Goal: Transaction & Acquisition: Purchase product/service

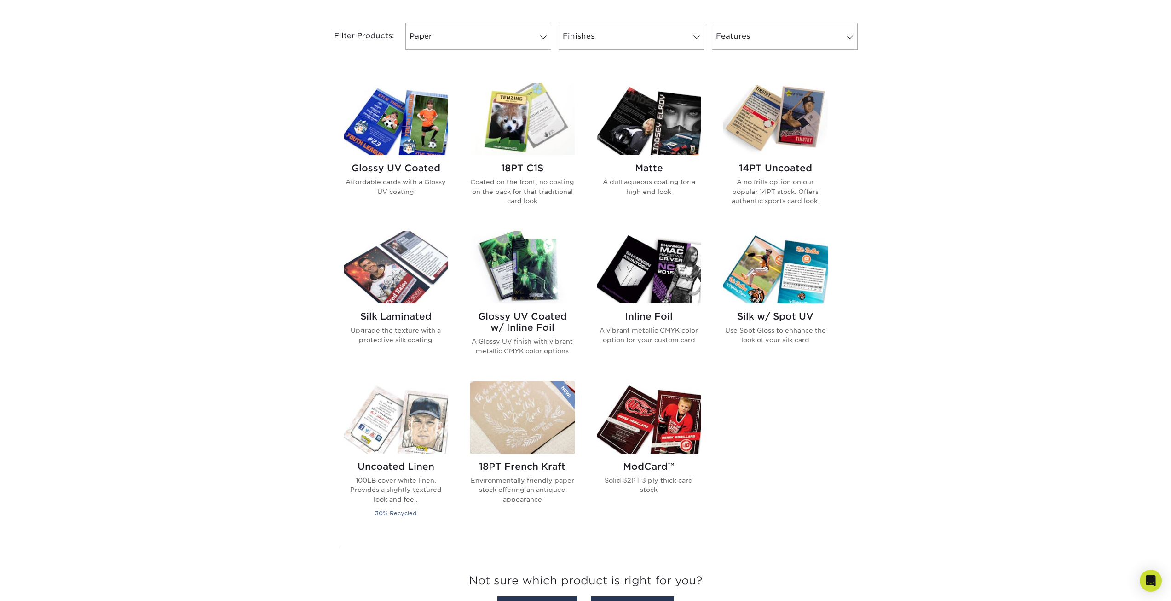
scroll to position [368, 0]
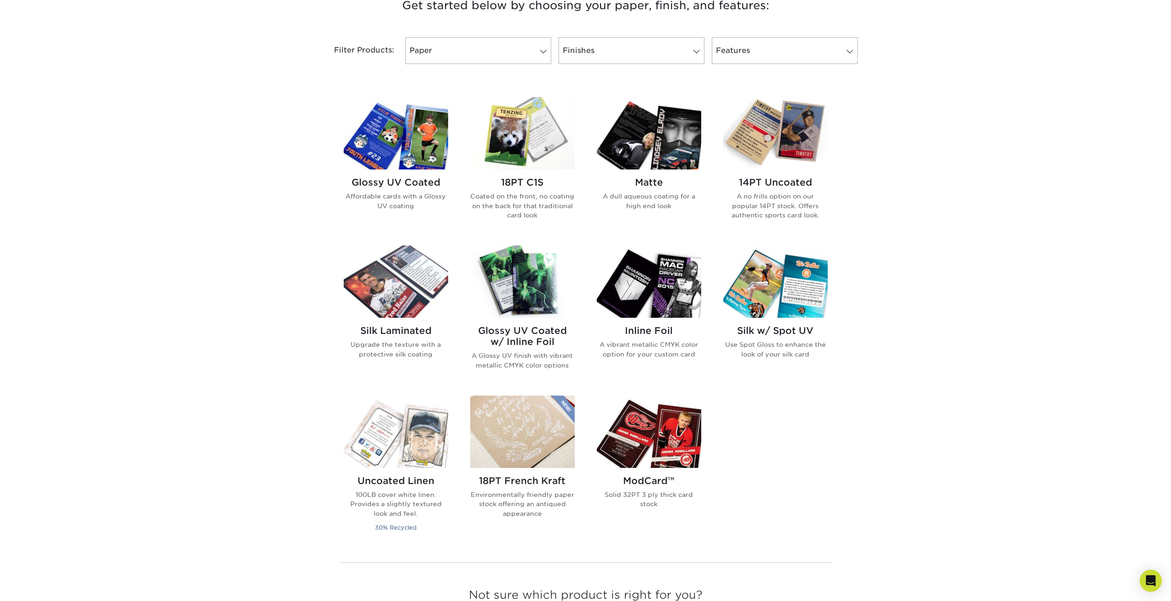
click at [648, 144] on img at bounding box center [649, 133] width 104 height 72
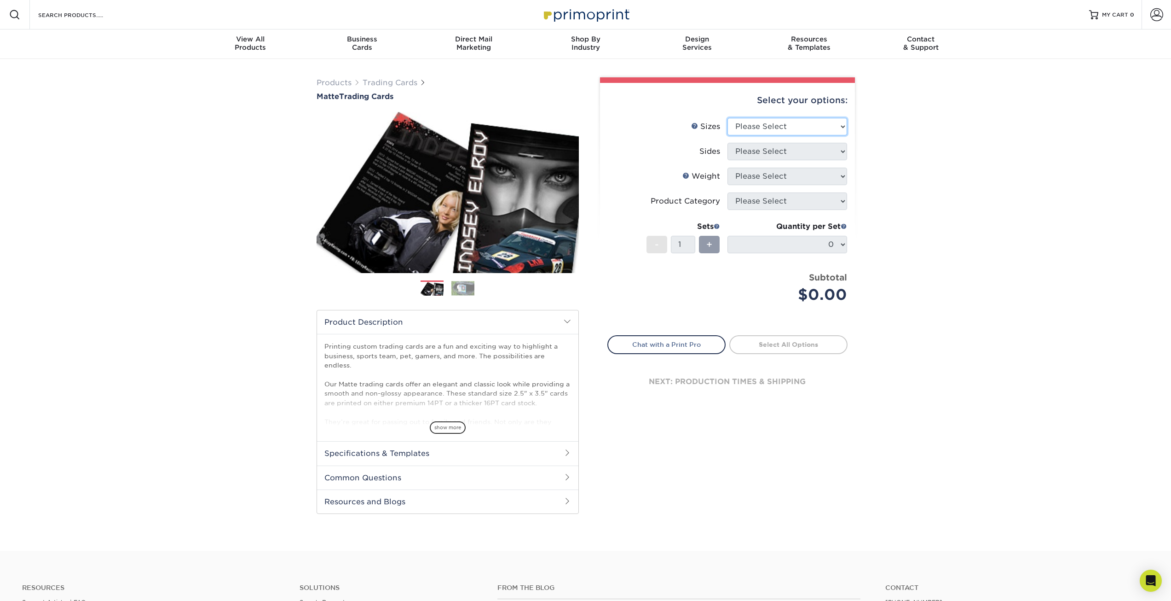
click at [805, 130] on select "Please Select 2.5" x 3.5"" at bounding box center [788, 126] width 120 height 17
select select "2.50x3.50"
click at [728, 118] on select "Please Select 2.5" x 3.5"" at bounding box center [788, 126] width 120 height 17
click at [775, 147] on select "Please Select Print Both Sides Print Front Only" at bounding box center [788, 151] width 120 height 17
select select "13abbda7-1d64-4f25-8bb2-c179b224825d"
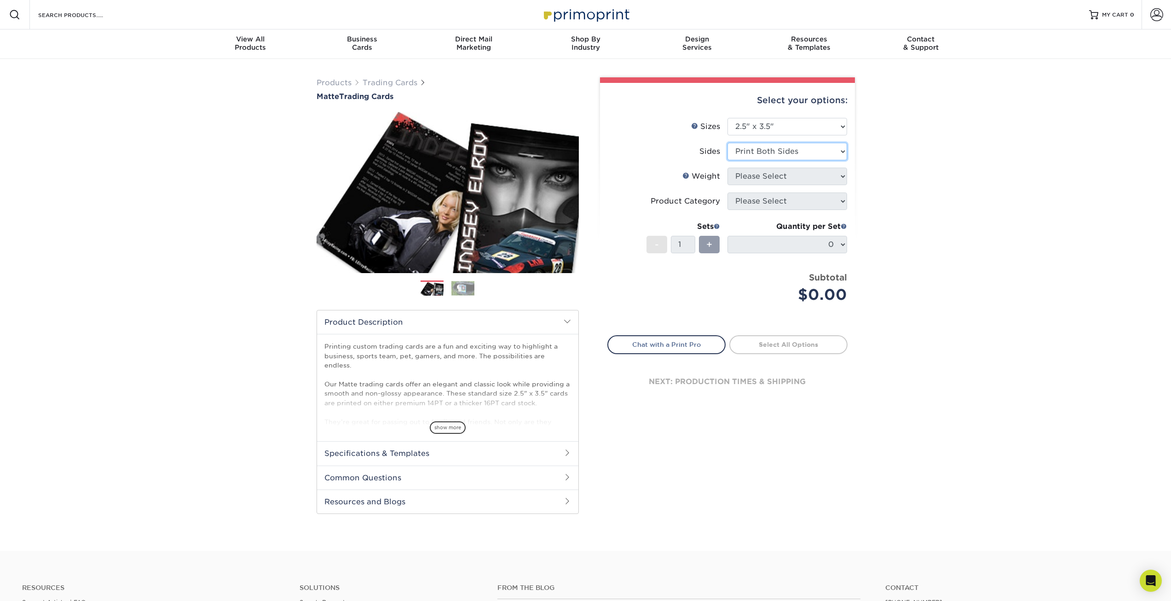
click at [728, 143] on select "Please Select Print Both Sides Print Front Only" at bounding box center [788, 151] width 120 height 17
click at [769, 177] on select "Please Select 16PT 14PT" at bounding box center [788, 176] width 120 height 17
select select "14PT"
click at [728, 168] on select "Please Select 16PT 14PT" at bounding box center [788, 176] width 120 height 17
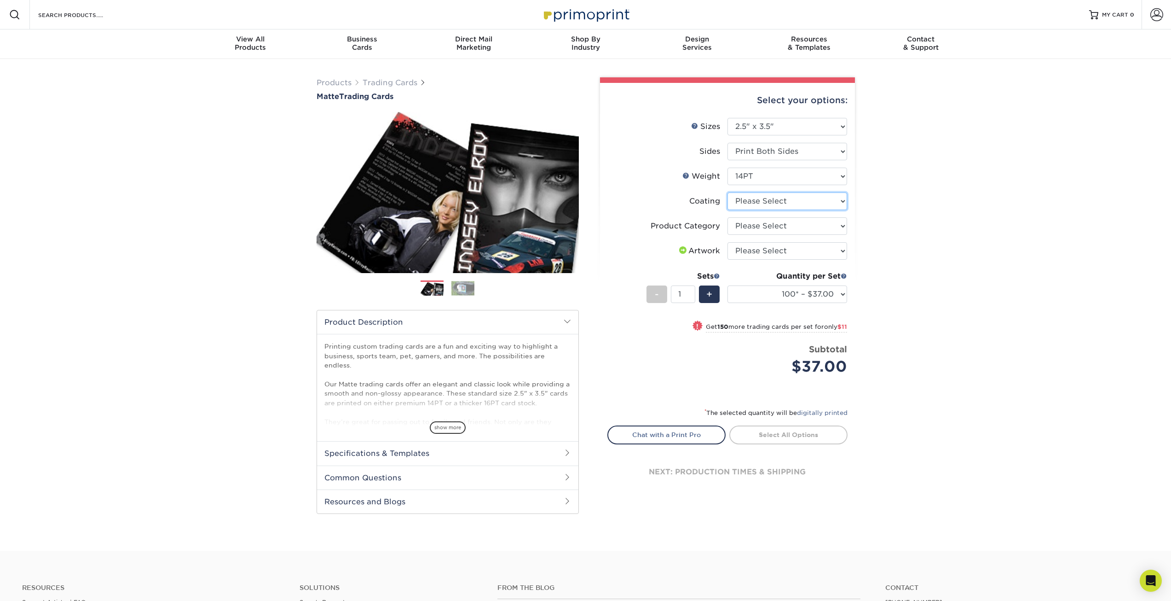
click at [844, 203] on select at bounding box center [788, 200] width 120 height 17
select select "121bb7b5-3b4d-429f-bd8d-bbf80e953313"
click at [728, 192] on select at bounding box center [788, 200] width 120 height 17
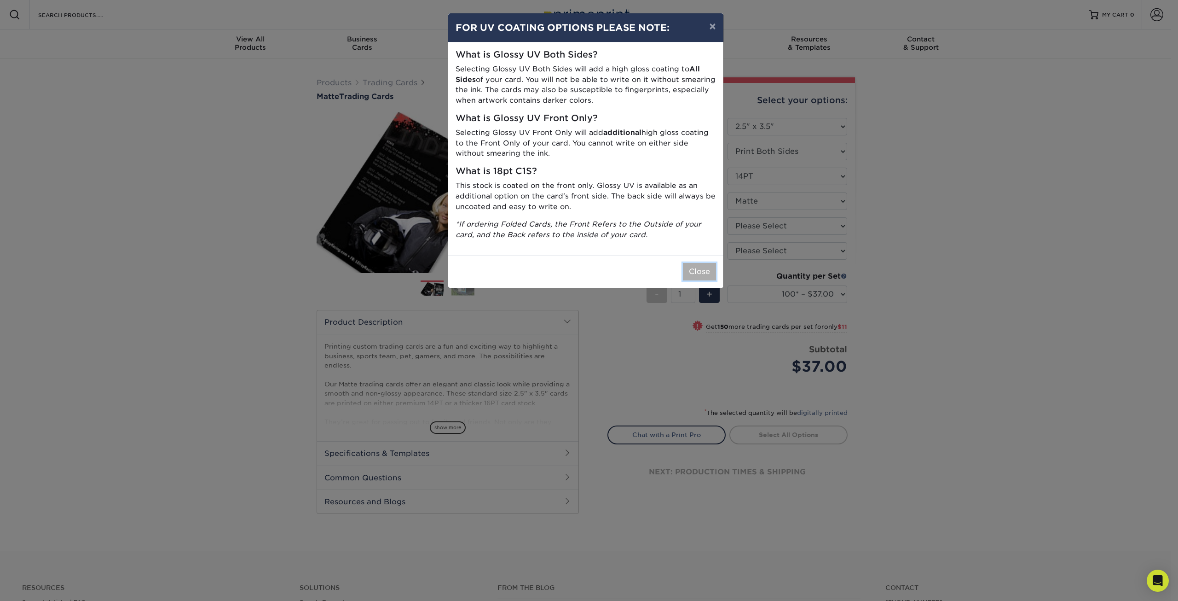
click at [695, 272] on button "Close" at bounding box center [699, 271] width 33 height 17
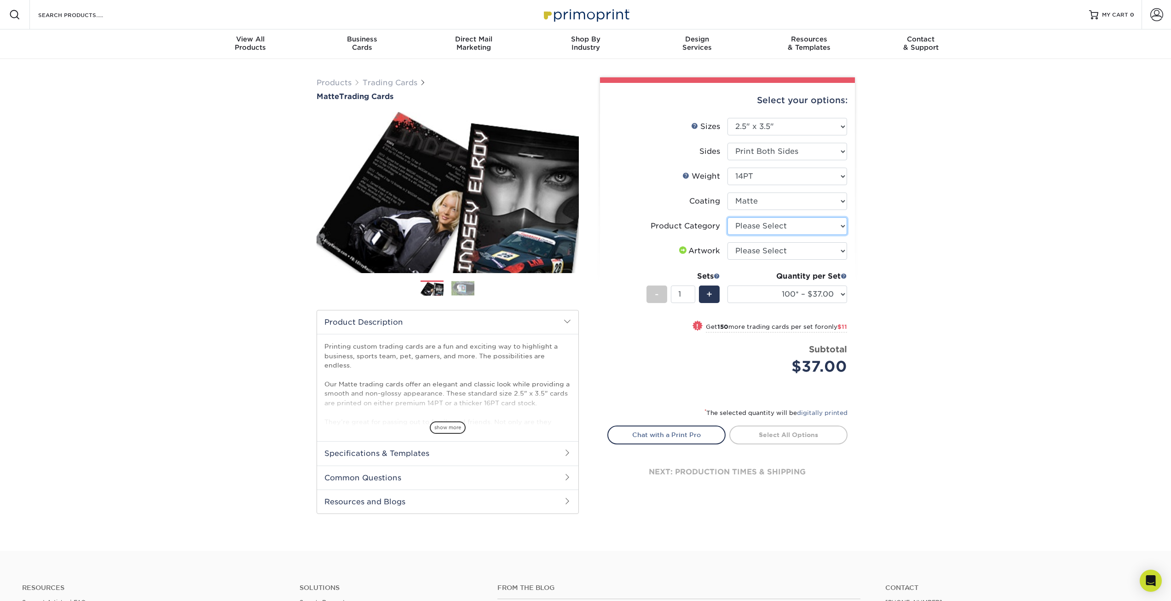
click at [788, 225] on select "Please Select Trading Cards" at bounding box center [788, 225] width 120 height 17
select select "c2f9bce9-36c2-409d-b101-c29d9d031e18"
click at [728, 217] on select "Please Select Trading Cards" at bounding box center [788, 225] width 120 height 17
click at [775, 247] on select "Please Select I will upload files I need a design - $100" at bounding box center [788, 250] width 120 height 17
select select "upload"
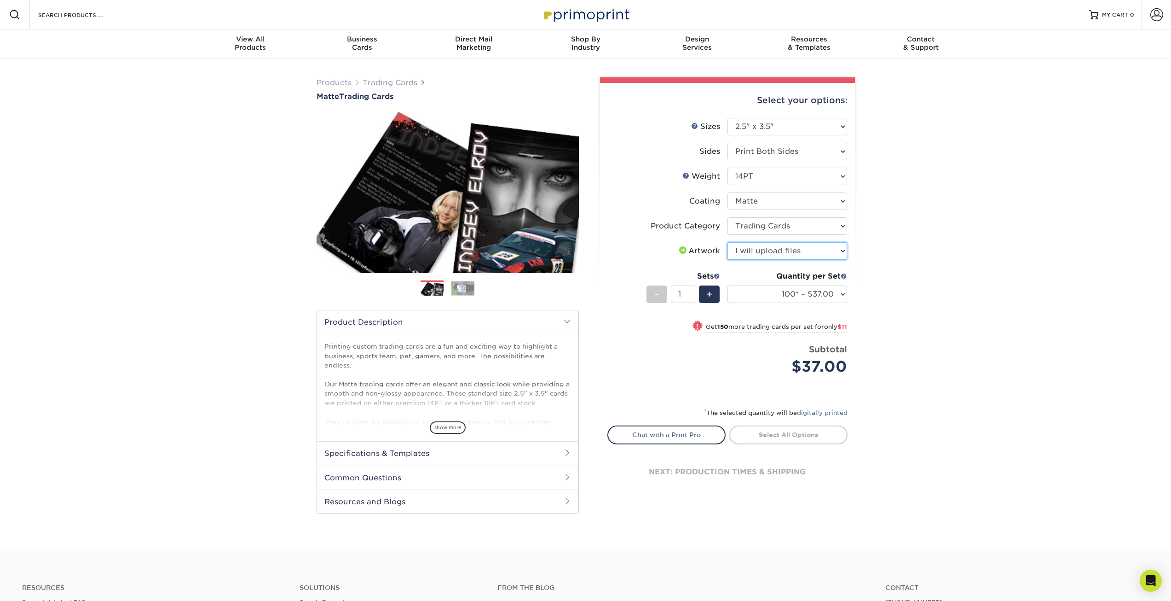
click at [728, 242] on select "Please Select I will upload files I need a design - $100" at bounding box center [788, 250] width 120 height 17
click at [846, 295] on select "100* – $37.00 250* – $48.00 500* – $59.00 1000 – $72.00 2500 – $144.00 5000 – $…" at bounding box center [788, 293] width 120 height 17
click at [848, 295] on div "Select your options: Sizes Help Sizes Please Select 2.5" x 3.5" Sides Please Se…" at bounding box center [727, 295] width 255 height 424
click at [842, 295] on select "100* – $37.00 250* – $48.00 500* – $59.00 1000 – $72.00 2500 – $144.00 5000 – $…" at bounding box center [788, 293] width 120 height 17
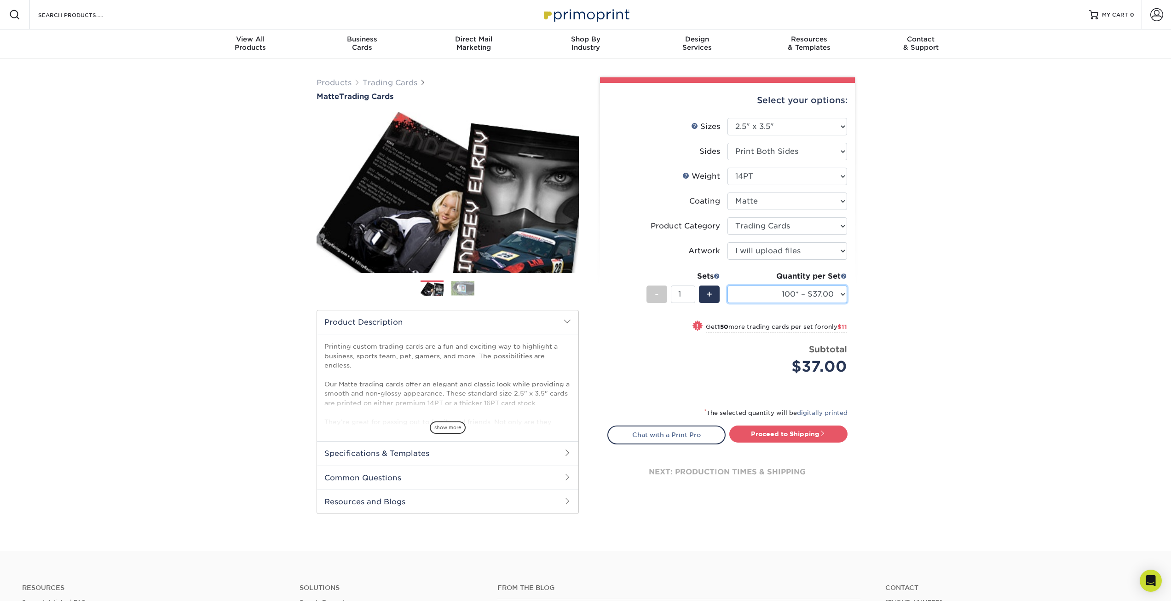
click at [842, 295] on select "100* – $37.00 250* – $48.00 500* – $59.00 1000 – $72.00 2500 – $144.00 5000 – $…" at bounding box center [788, 293] width 120 height 17
select select "250* – $48.00"
click at [728, 285] on select "100* – $37.00 250* – $48.00 500* – $59.00 1000 – $72.00 2500 – $144.00 5000 – $…" at bounding box center [788, 293] width 120 height 17
click at [568, 455] on span at bounding box center [567, 452] width 7 height 7
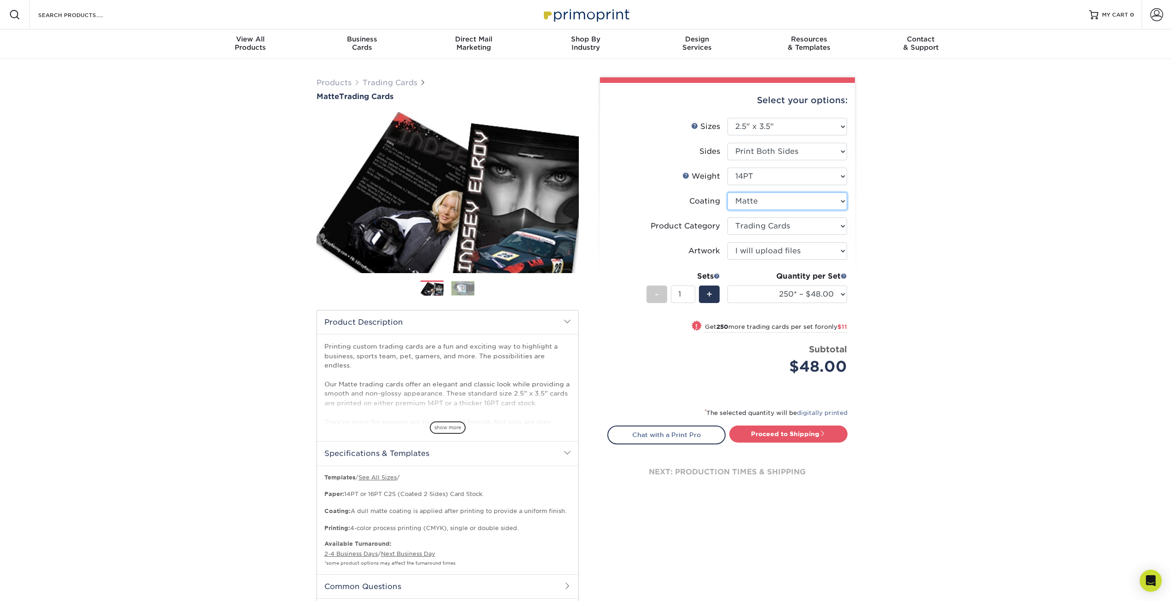
click at [839, 200] on select at bounding box center [788, 200] width 120 height 17
click at [840, 177] on select "Please Select 16PT 14PT" at bounding box center [788, 176] width 120 height 17
select select "16PT"
click at [728, 168] on select "Please Select 16PT 14PT" at bounding box center [788, 176] width 120 height 17
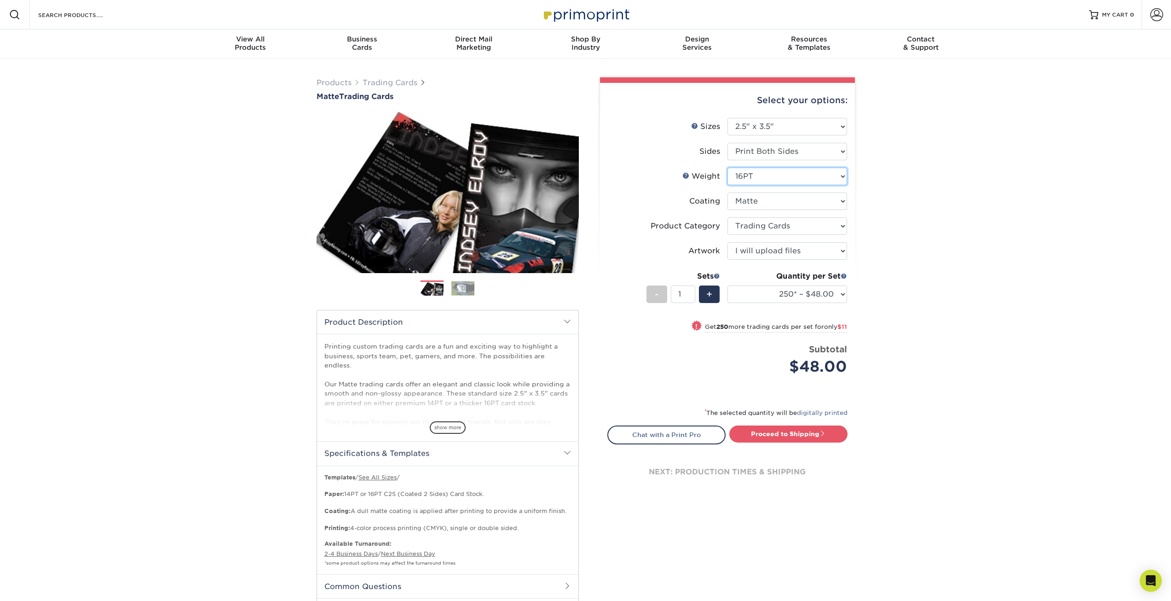
select select "-1"
click at [841, 203] on select at bounding box center [788, 200] width 120 height 17
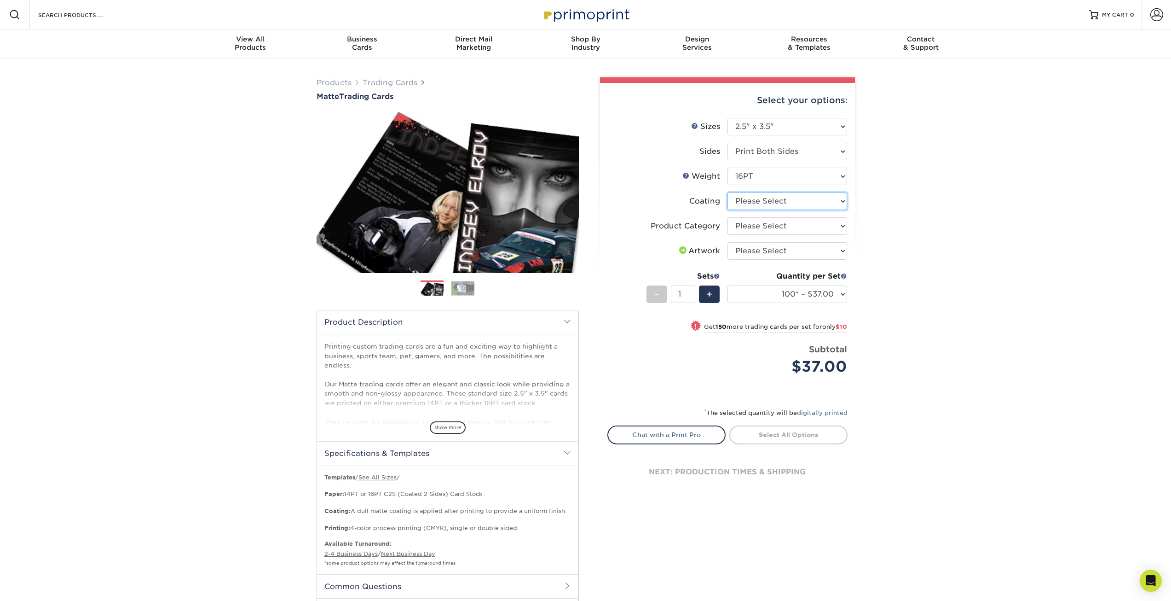
select select "121bb7b5-3b4d-429f-bd8d-bbf80e953313"
click at [728, 192] on select at bounding box center [788, 200] width 120 height 17
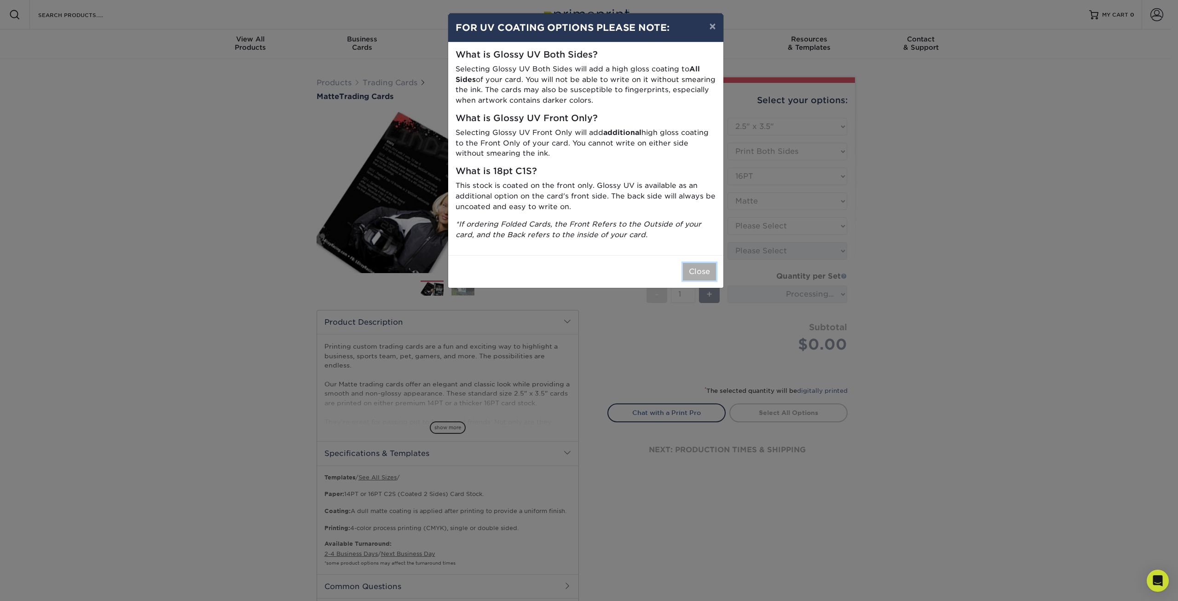
click at [687, 272] on button "Close" at bounding box center [699, 271] width 33 height 17
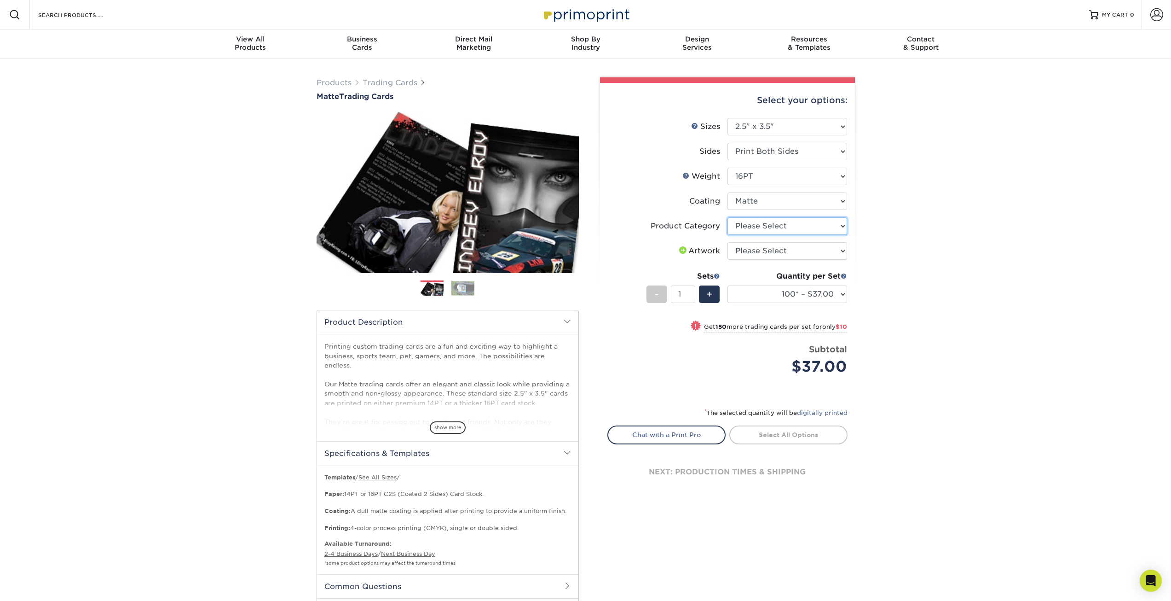
click at [837, 229] on select "Please Select Trading Cards" at bounding box center [788, 225] width 120 height 17
select select "c2f9bce9-36c2-409d-b101-c29d9d031e18"
click at [728, 217] on select "Please Select Trading Cards" at bounding box center [788, 225] width 120 height 17
click at [835, 251] on select "Please Select I will upload files I need a design - $100" at bounding box center [788, 250] width 120 height 17
select select "upload"
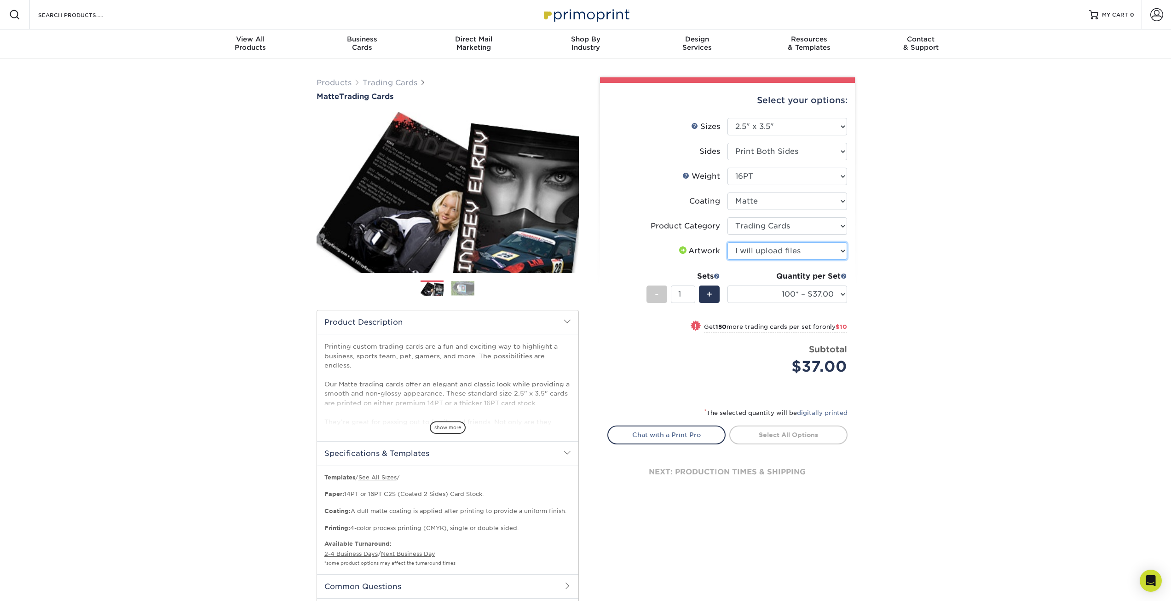
click at [728, 242] on select "Please Select I will upload files I need a design - $100" at bounding box center [788, 250] width 120 height 17
